Goal: Transaction & Acquisition: Book appointment/travel/reservation

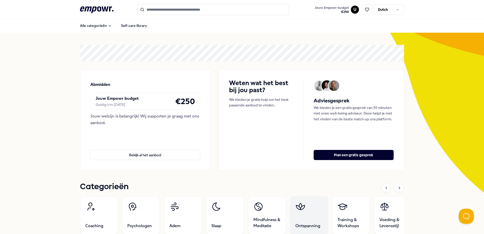
click at [304, 215] on link "Ontspanning" at bounding box center [309, 215] width 38 height 38
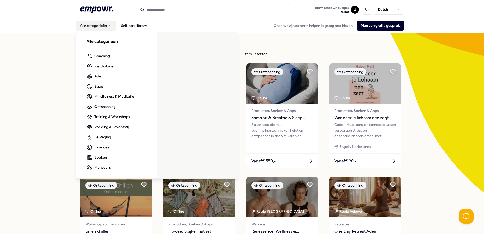
click at [92, 6] on icon ".empowr-logo_svg__cls-1{fill:#03032f}" at bounding box center [96, 9] width 33 height 9
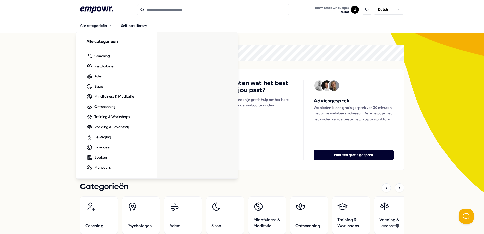
click at [162, 12] on input "Search for products, categories or subcategories" at bounding box center [213, 9] width 152 height 11
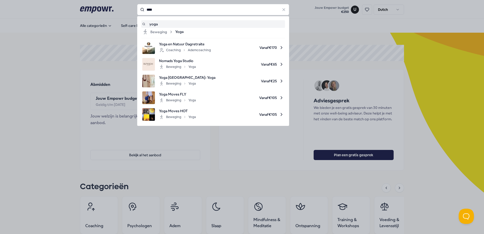
type input "****"
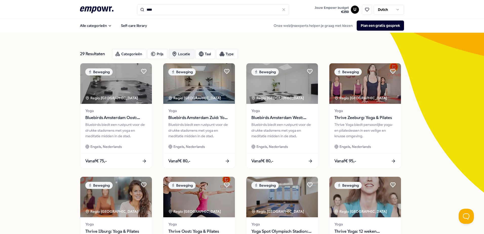
click at [180, 51] on div "Locatie" at bounding box center [182, 54] width 26 height 10
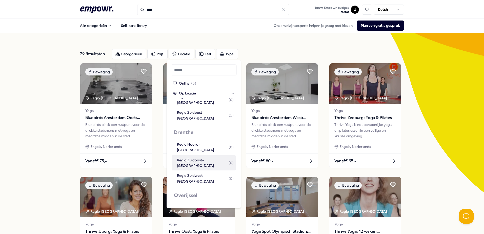
scroll to position [154, 0]
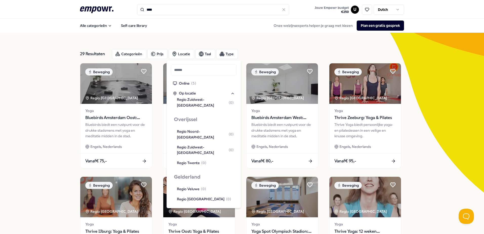
click at [189, 222] on div "Regio Zuidwest-[GEOGRAPHIC_DATA] ( 2 )" at bounding box center [205, 227] width 57 height 11
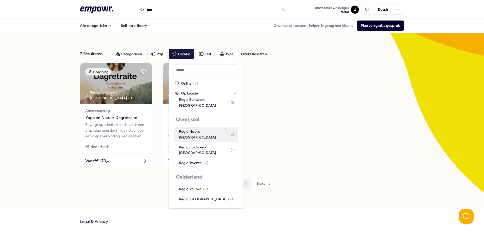
click at [42, 67] on div "2 Resultaten Filters Resetten Categorieën Prijs Locatie Taal Type Filters Reset…" at bounding box center [242, 121] width 484 height 176
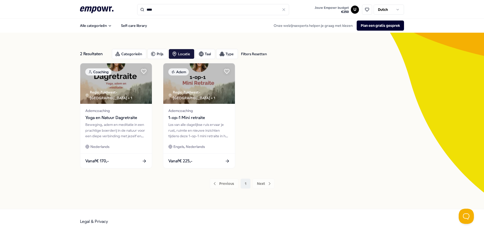
click at [99, 8] on icon at bounding box center [96, 9] width 33 height 7
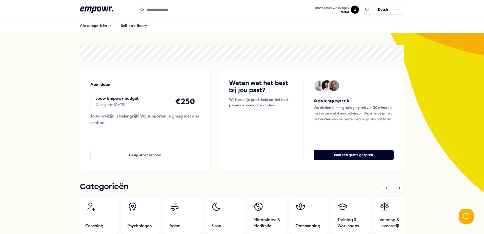
click at [163, 13] on input "Search for products, categories or subcategories" at bounding box center [213, 9] width 152 height 11
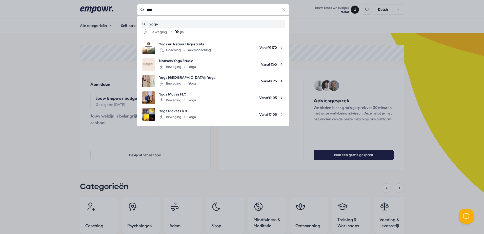
type input "****"
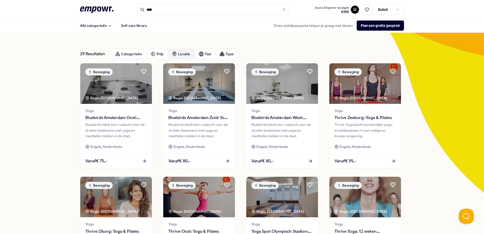
click at [177, 54] on div "Locatie" at bounding box center [182, 54] width 26 height 10
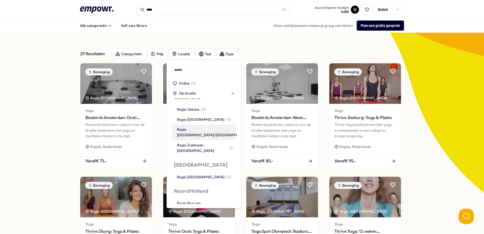
scroll to position [253, 0]
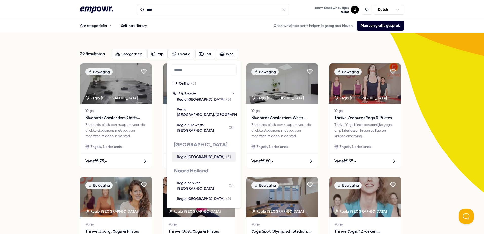
click at [200, 154] on div "Regio [GEOGRAPHIC_DATA] ( 5 )" at bounding box center [204, 157] width 54 height 6
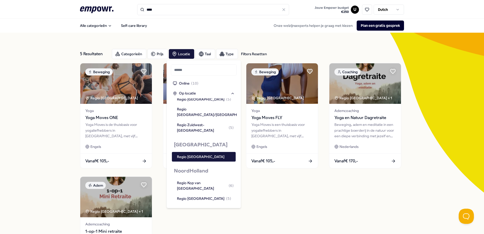
click at [31, 106] on div "5 Resultaten Filters Resetten Categorieën Prijs Locatie Taal Type Filters Reset…" at bounding box center [242, 174] width 484 height 282
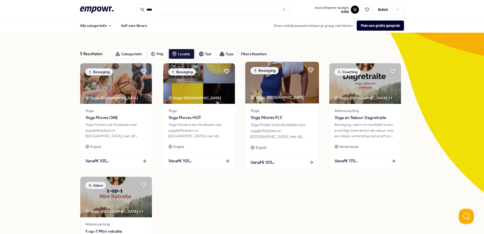
click at [298, 165] on div "Vanaf € 105,-" at bounding box center [282, 162] width 74 height 15
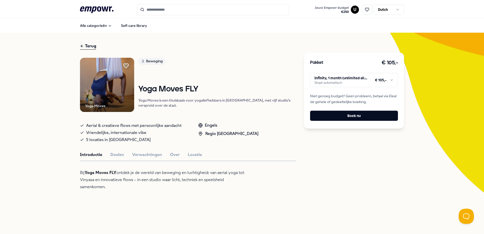
click at [390, 79] on html ".empowr-logo_svg__cls-1{fill:#03032f} Jouw Empowr budget € 250 U Dutch Alle cat…" at bounding box center [242, 117] width 484 height 234
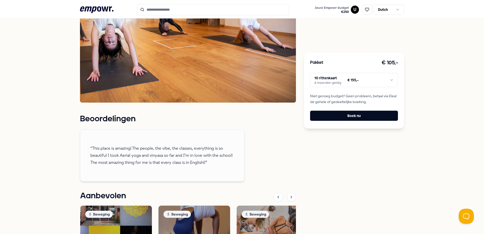
scroll to position [279, 0]
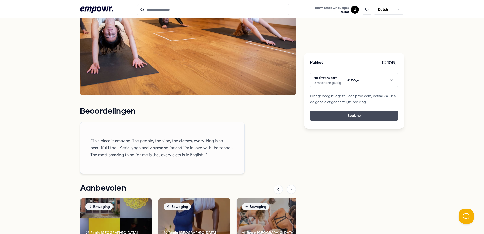
click at [354, 114] on button "Boek nu" at bounding box center [354, 116] width 88 height 10
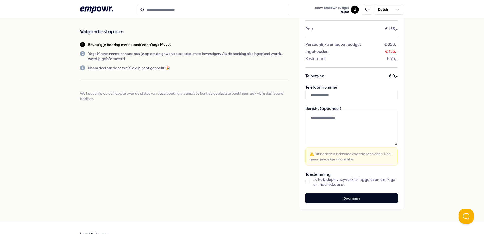
scroll to position [51, 0]
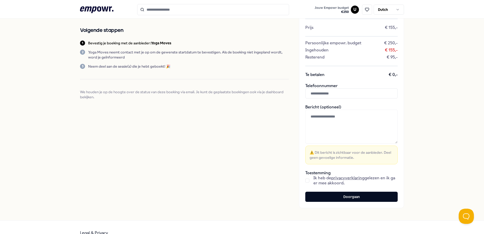
click at [349, 95] on input "text" at bounding box center [351, 93] width 92 height 10
type input "**********"
click at [305, 181] on button "button" at bounding box center [307, 181] width 4 height 4
click at [342, 119] on textarea at bounding box center [351, 127] width 92 height 34
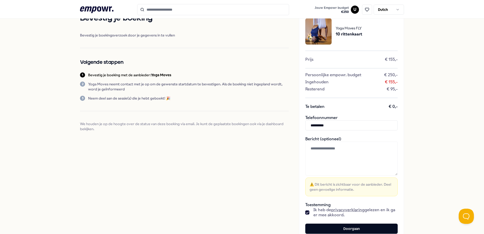
scroll to position [0, 0]
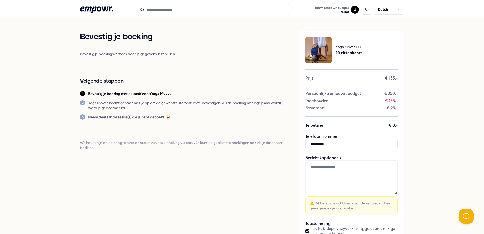
click at [335, 171] on textarea at bounding box center [351, 177] width 92 height 34
paste textarea "**********"
type textarea "**********"
click at [420, 173] on div "**********" at bounding box center [242, 144] width 484 height 253
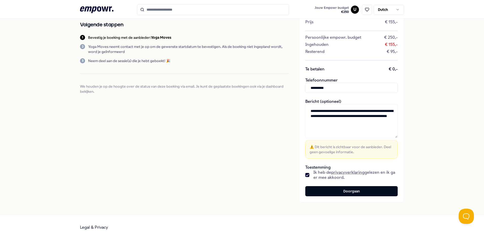
scroll to position [62, 0]
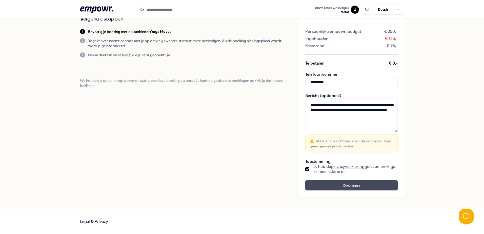
click at [344, 183] on button "Doorgaan" at bounding box center [351, 185] width 92 height 10
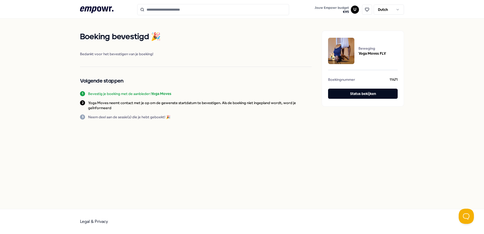
click at [89, 8] on icon at bounding box center [96, 9] width 33 height 7
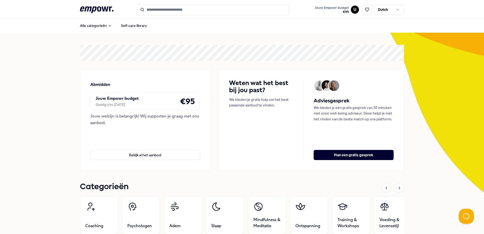
click at [174, 12] on input "Search for products, categories or subcategories" at bounding box center [213, 9] width 152 height 11
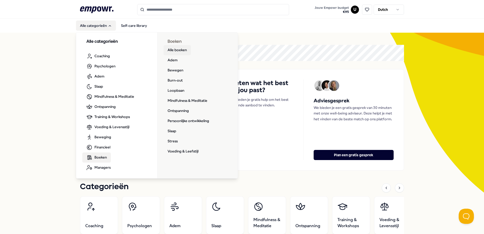
click at [171, 50] on link "Alle boeken" at bounding box center [177, 50] width 27 height 10
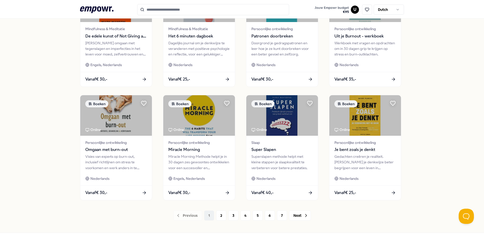
scroll to position [219, 0]
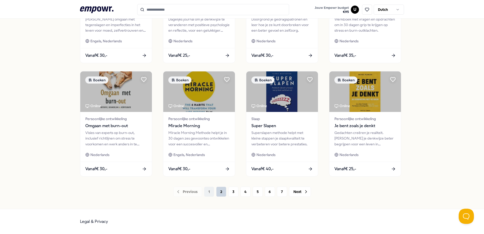
click at [220, 193] on button "2" at bounding box center [221, 192] width 10 height 10
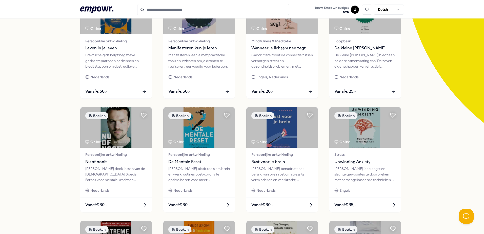
scroll to position [219, 0]
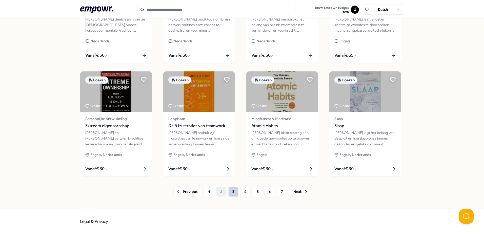
click at [234, 193] on button "3" at bounding box center [233, 192] width 10 height 10
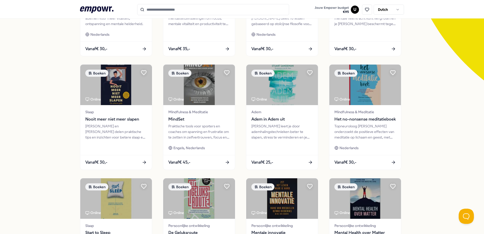
scroll to position [219, 0]
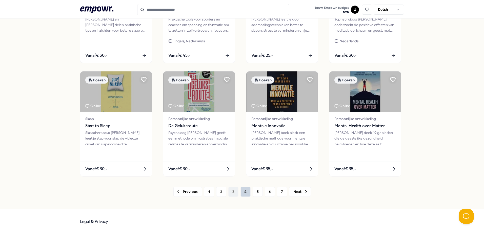
click at [244, 193] on button "4" at bounding box center [246, 192] width 10 height 10
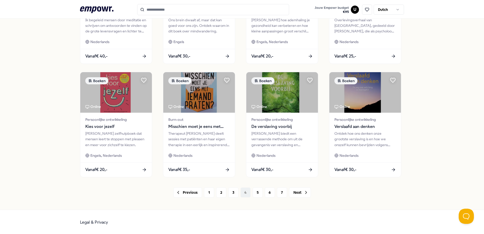
scroll to position [219, 0]
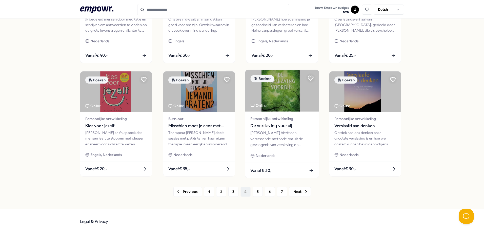
drag, startPoint x: 257, startPoint y: 191, endPoint x: 261, endPoint y: 158, distance: 32.9
click at [257, 191] on button "5" at bounding box center [258, 192] width 10 height 10
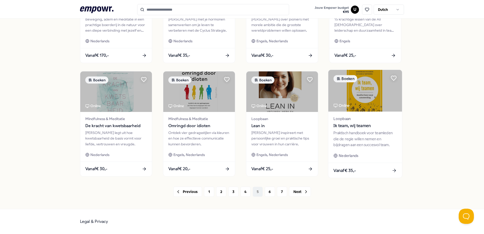
click at [358, 125] on span "Ik team, wij teamen" at bounding box center [365, 126] width 63 height 7
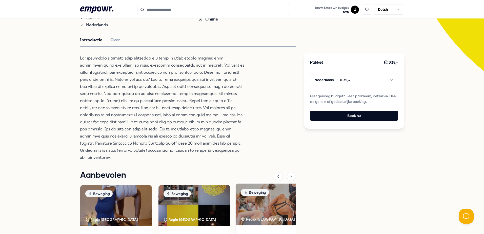
scroll to position [211, 0]
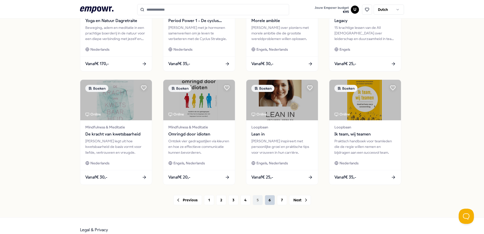
click at [270, 199] on button "6" at bounding box center [270, 200] width 10 height 10
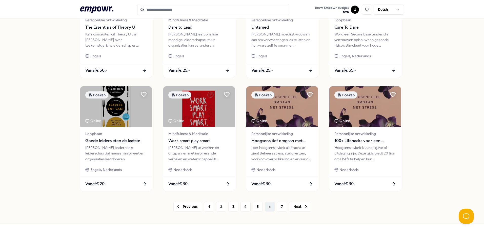
scroll to position [219, 0]
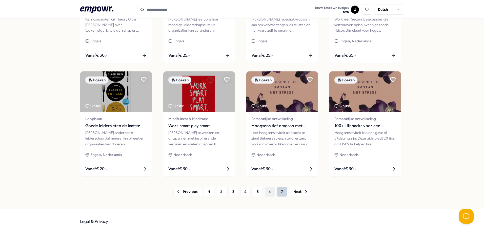
click at [280, 192] on button "7" at bounding box center [282, 192] width 10 height 10
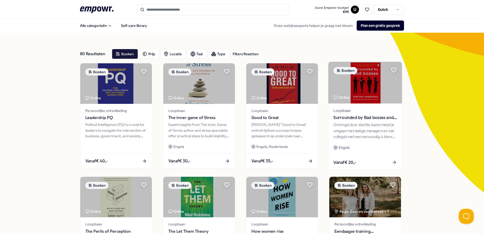
click at [372, 117] on span "Surrounded by Bad bosses and lazy employees" at bounding box center [365, 117] width 63 height 7
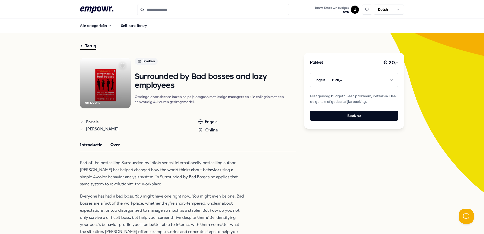
click at [114, 144] on button "Over" at bounding box center [115, 145] width 10 height 7
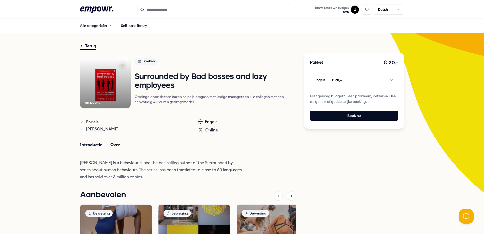
click at [87, 143] on button "Introductie" at bounding box center [91, 145] width 22 height 7
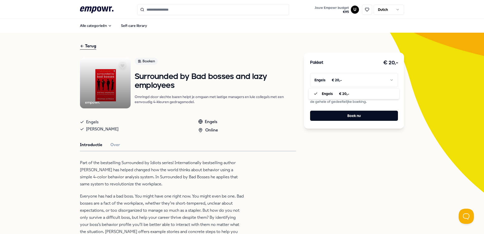
click at [375, 80] on html ".empowr-logo_svg__cls-1{fill:#03032f} Jouw Empowr budget € 95 U Dutch Alle cate…" at bounding box center [242, 117] width 484 height 234
click at [108, 83] on img at bounding box center [105, 83] width 51 height 51
click at [120, 67] on icon at bounding box center [123, 65] width 6 height 5
click at [254, 59] on link "Boeken" at bounding box center [215, 62] width 161 height 9
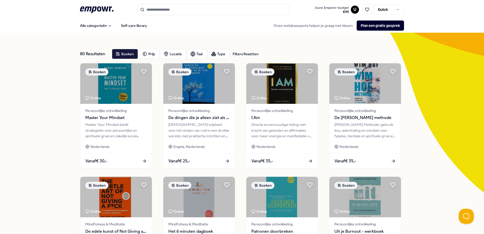
click at [99, 8] on icon at bounding box center [96, 9] width 33 height 7
